Goal: Information Seeking & Learning: Learn about a topic

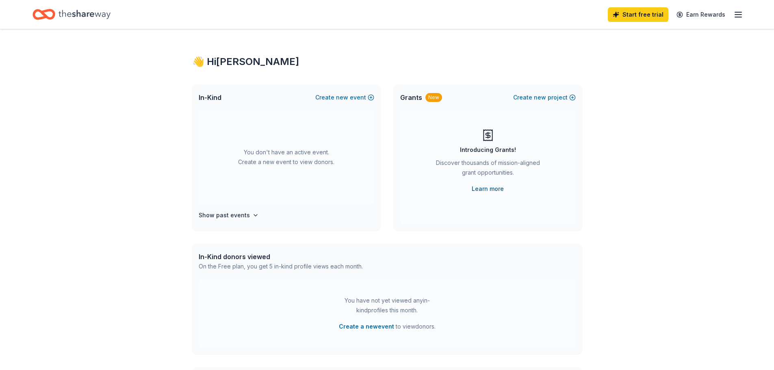
click at [490, 189] on link "Learn more" at bounding box center [488, 189] width 32 height 10
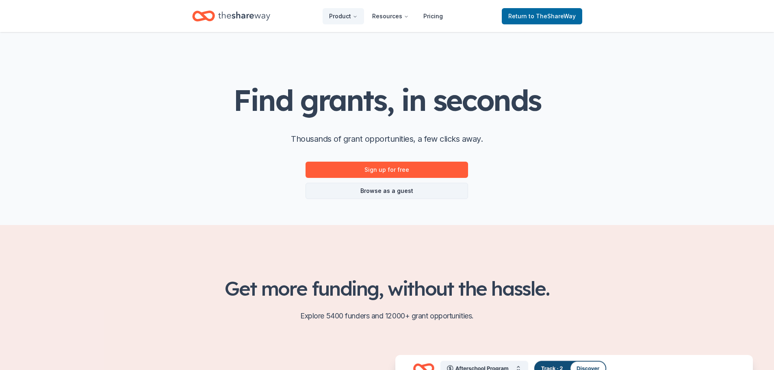
click at [386, 191] on link "Browse as a guest" at bounding box center [386, 191] width 162 height 16
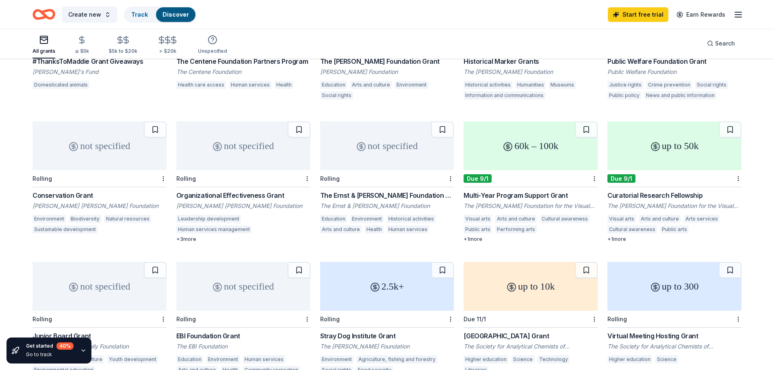
scroll to position [320, 0]
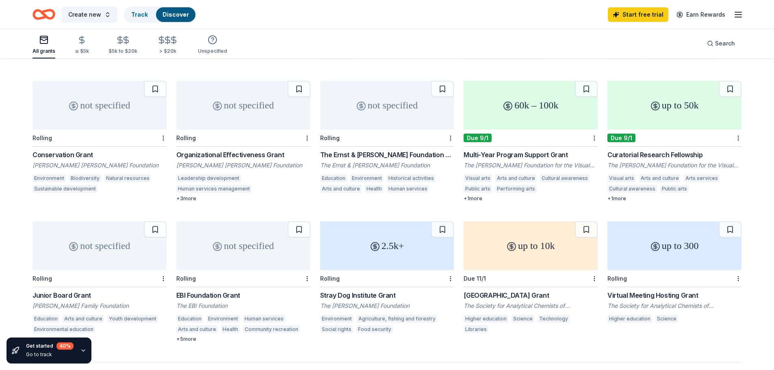
click at [227, 117] on div "not specified" at bounding box center [243, 105] width 134 height 49
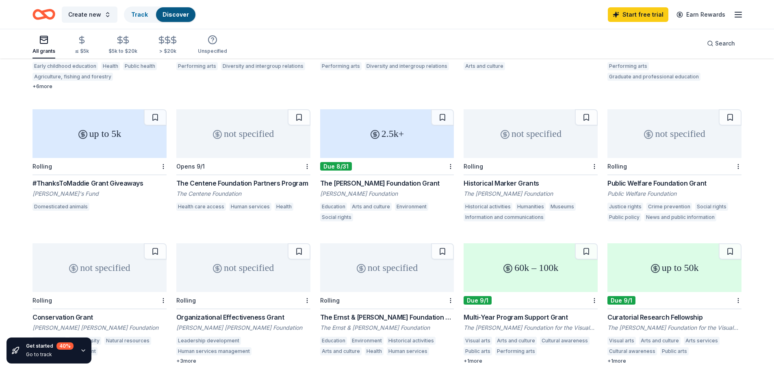
scroll to position [117, 0]
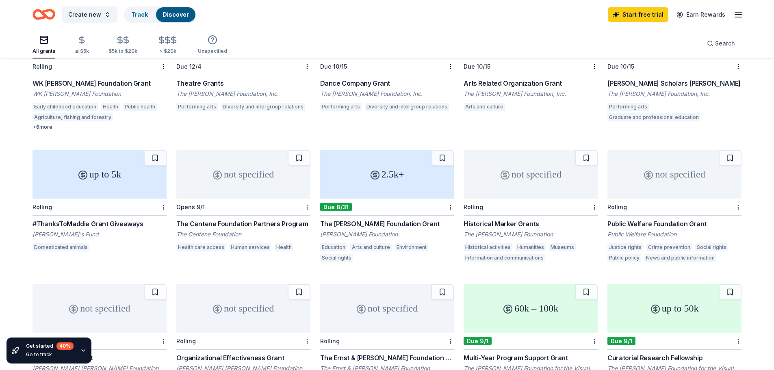
click at [104, 171] on div "up to 5k" at bounding box center [99, 174] width 134 height 49
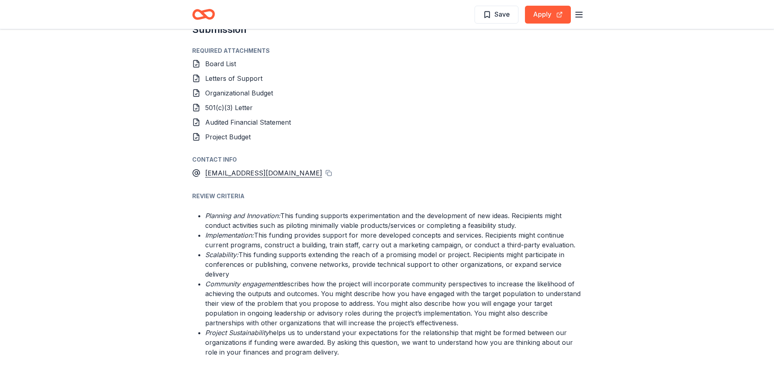
scroll to position [975, 0]
